Goal: Complete application form: Complete application form

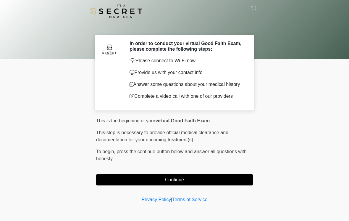
click at [174, 172] on div "This is the beginning of your virtual Good Faith Exam . ﻿﻿﻿﻿﻿﻿﻿﻿ This step is n…" at bounding box center [174, 151] width 157 height 68
click at [179, 176] on button "Continue" at bounding box center [174, 179] width 157 height 11
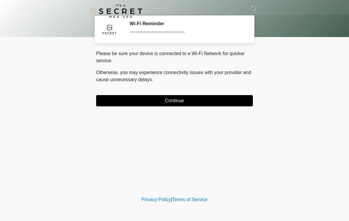
click at [191, 102] on button "Continue" at bounding box center [174, 100] width 157 height 11
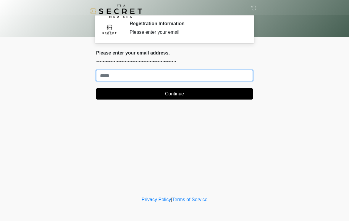
click at [163, 81] on input "Where should we email your treatment plan?" at bounding box center [174, 75] width 157 height 11
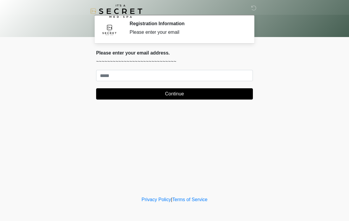
click at [285, 69] on body "‎ ‎ Registration Information Please enter your email Please connect to Wi-Fi no…" at bounding box center [174, 110] width 349 height 221
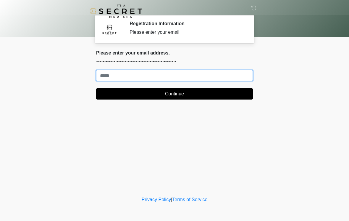
click at [170, 76] on input "Where should we email your treatment plan?" at bounding box center [174, 75] width 157 height 11
type input "*"
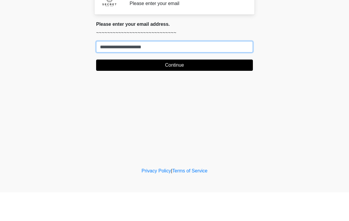
type input "**********"
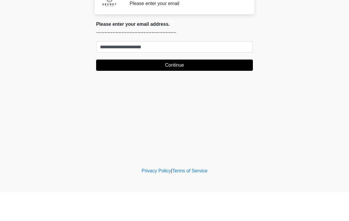
click at [239, 88] on button "Continue" at bounding box center [174, 93] width 157 height 11
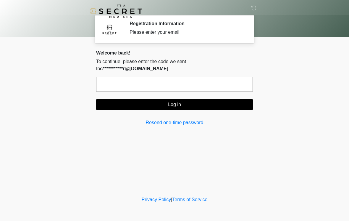
click at [207, 86] on input "text" at bounding box center [174, 84] width 157 height 15
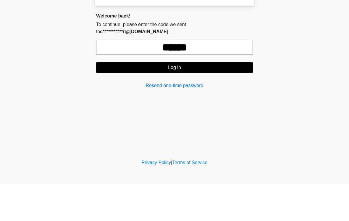
type input "******"
click at [234, 99] on button "Log in" at bounding box center [174, 104] width 157 height 11
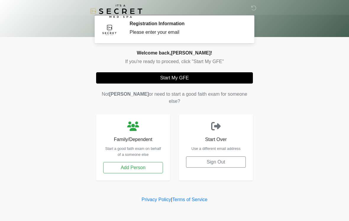
click at [216, 77] on button "Start My GFE" at bounding box center [174, 77] width 157 height 11
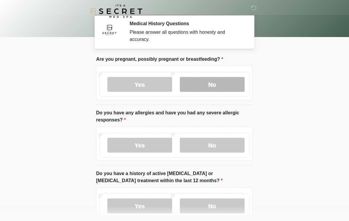
click at [236, 83] on label "No" at bounding box center [212, 84] width 65 height 15
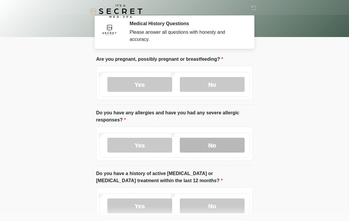
click at [227, 145] on label "No" at bounding box center [212, 145] width 65 height 15
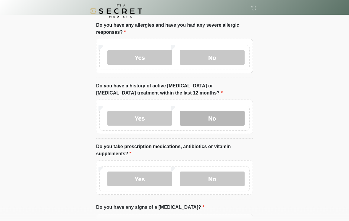
click at [229, 115] on label "No" at bounding box center [212, 118] width 65 height 15
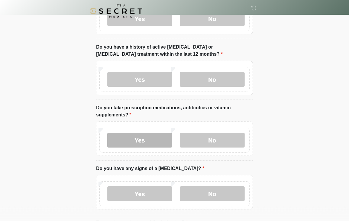
click at [160, 142] on label "Yes" at bounding box center [139, 140] width 65 height 15
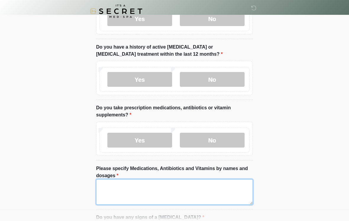
click at [203, 192] on textarea "Please specify Medications, Antibiotics and Vitamins by names and dosages" at bounding box center [174, 191] width 157 height 25
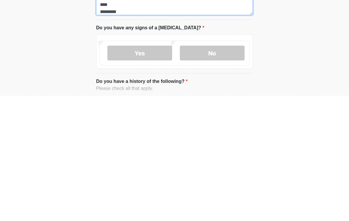
scroll to position [192, 0]
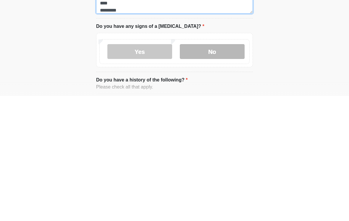
type textarea "******* ****** ******* ****** **** ********"
click at [225, 169] on label "No" at bounding box center [212, 176] width 65 height 15
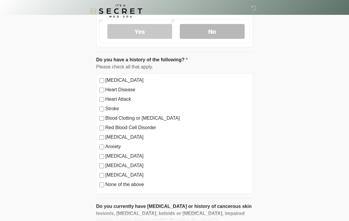
scroll to position [345, 0]
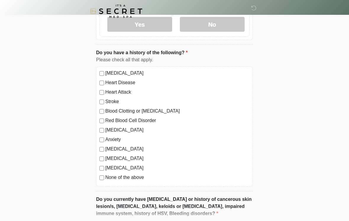
click at [141, 179] on label "None of the above" at bounding box center [177, 177] width 144 height 7
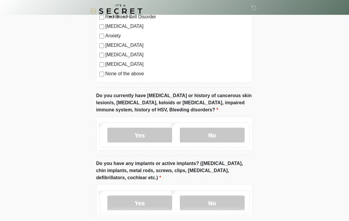
scroll to position [448, 0]
click at [229, 135] on label "No" at bounding box center [212, 135] width 65 height 15
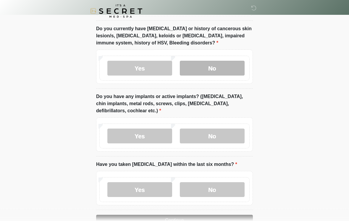
scroll to position [521, 0]
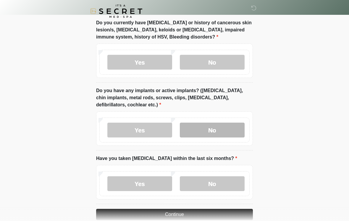
click at [224, 136] on label "No" at bounding box center [212, 130] width 65 height 15
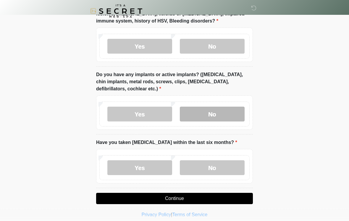
scroll to position [542, 0]
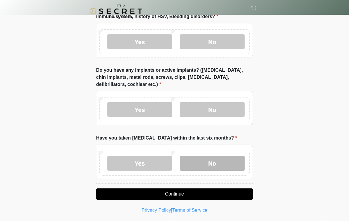
click at [228, 166] on label "No" at bounding box center [212, 163] width 65 height 15
click at [218, 193] on button "Continue" at bounding box center [174, 193] width 157 height 11
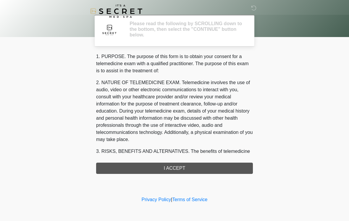
scroll to position [0, 0]
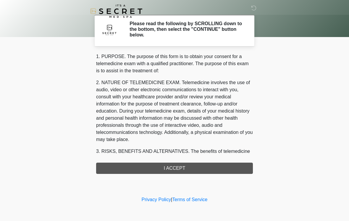
click at [221, 173] on div "1. PURPOSE. The purpose of this form is to obtain your consent for a telemedici…" at bounding box center [174, 113] width 157 height 121
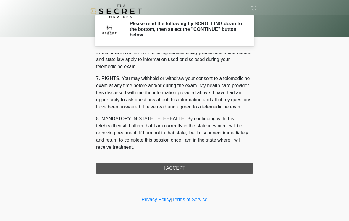
scroll to position [241, 0]
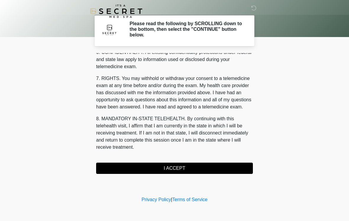
click at [204, 167] on button "I ACCEPT" at bounding box center [174, 168] width 157 height 11
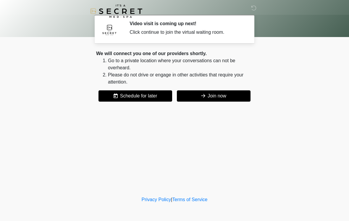
click at [234, 92] on button "Join now" at bounding box center [214, 95] width 74 height 11
